Goal: Communication & Community: Connect with others

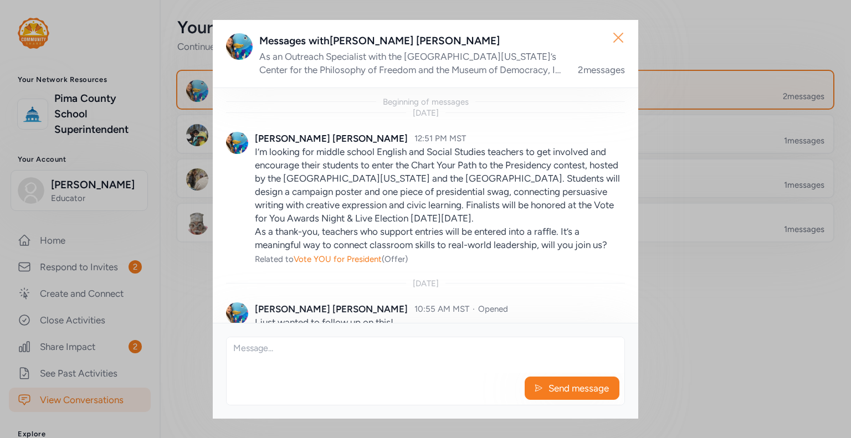
click at [625, 35] on icon "button" at bounding box center [618, 38] width 18 height 18
